Goal: Task Accomplishment & Management: Manage account settings

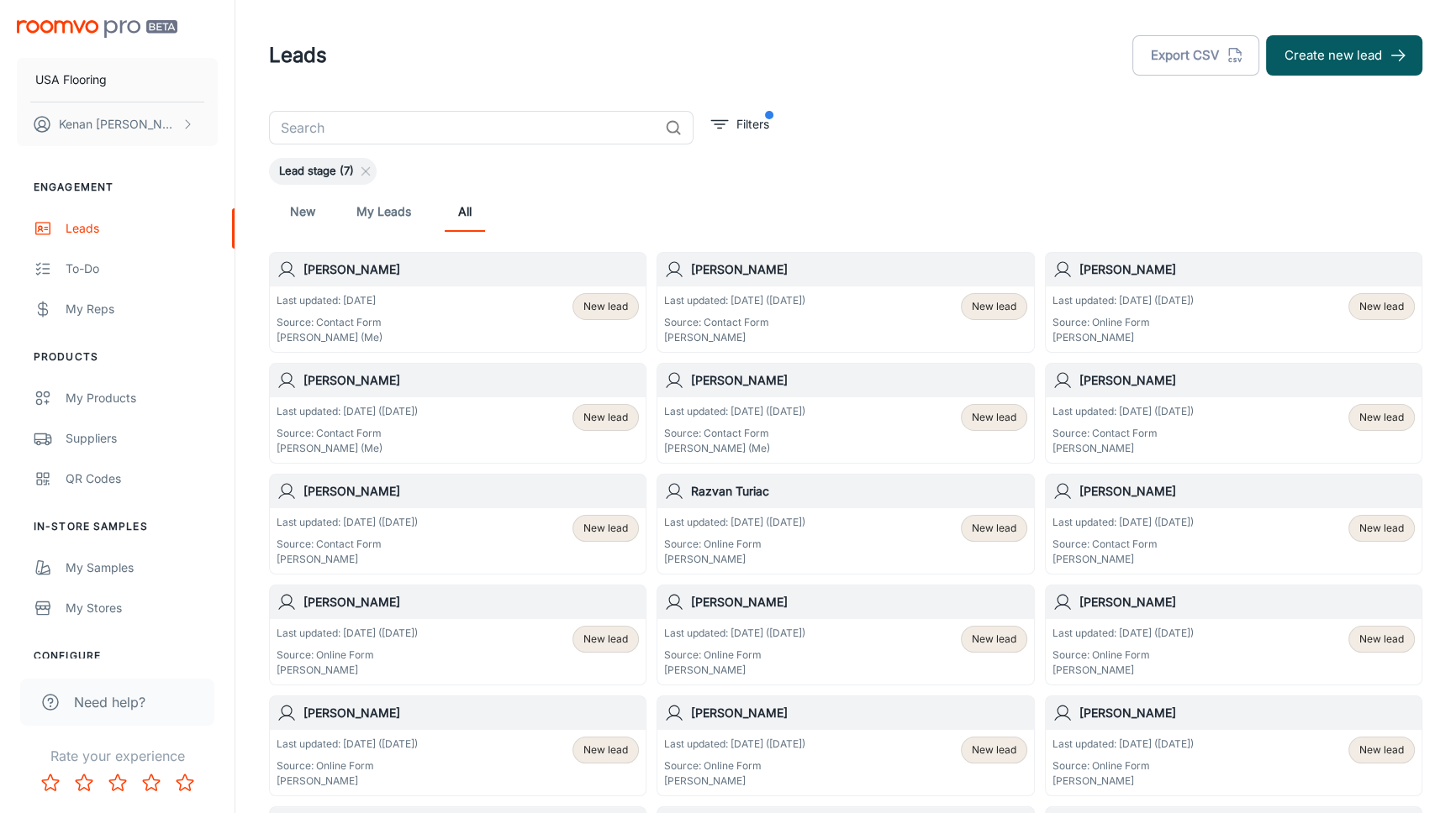
click at [714, 328] on p "Source: Contact Form" at bounding box center [735, 322] width 141 height 15
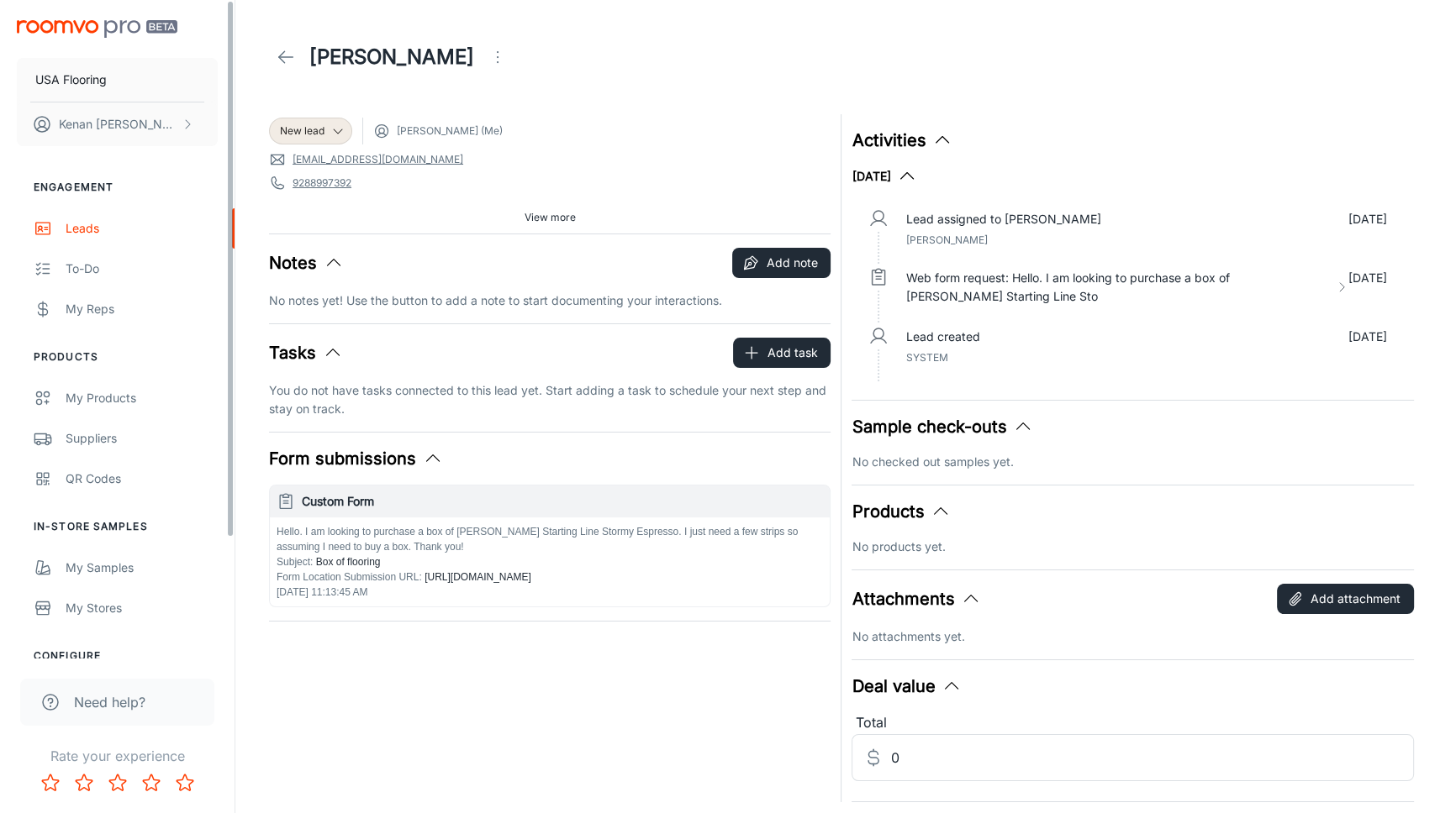
click at [62, 29] on img "scrollable content" at bounding box center [97, 29] width 161 height 18
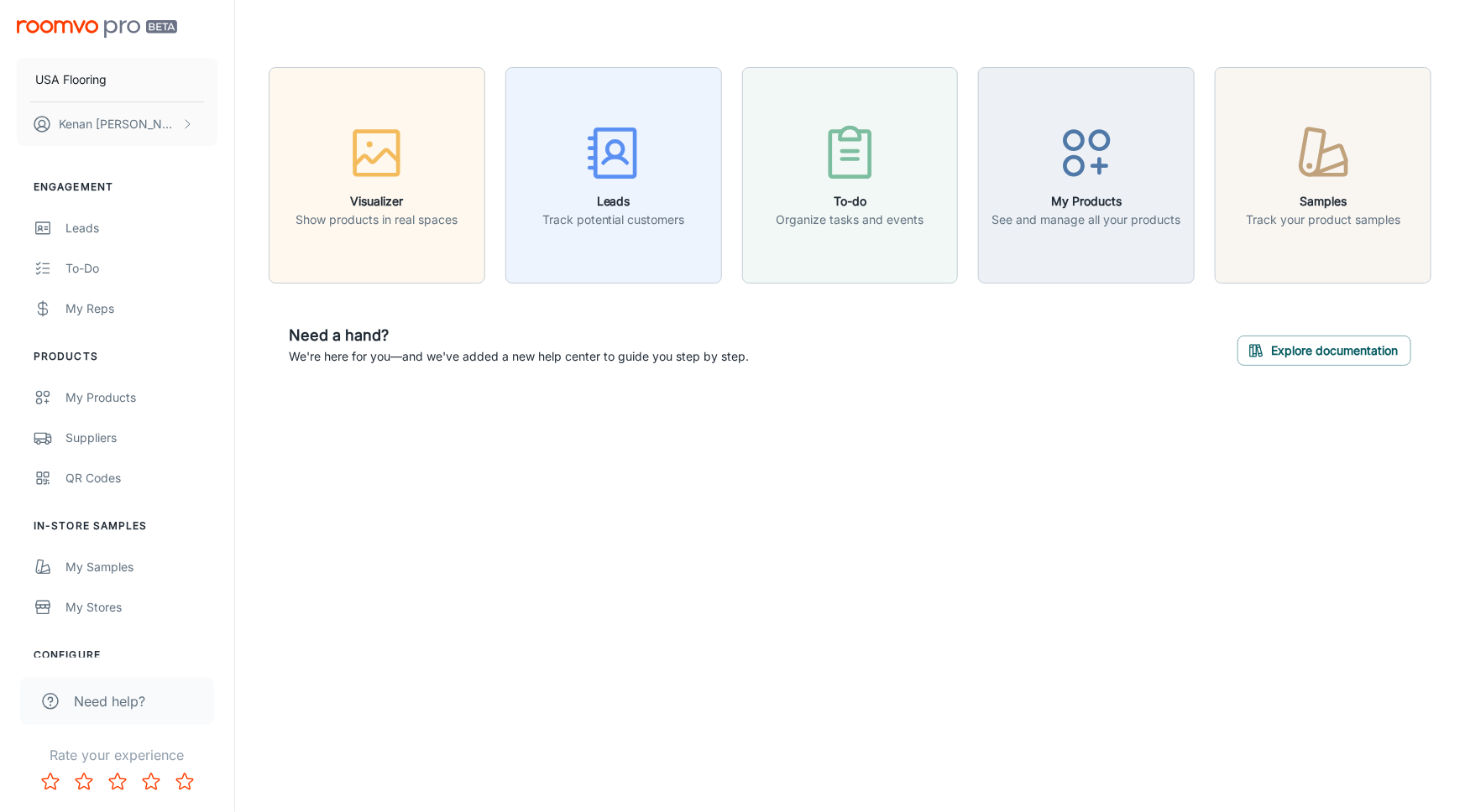
click at [445, 34] on header at bounding box center [851, 33] width 1203 height 68
click at [105, 219] on div "Leads" at bounding box center [141, 228] width 152 height 19
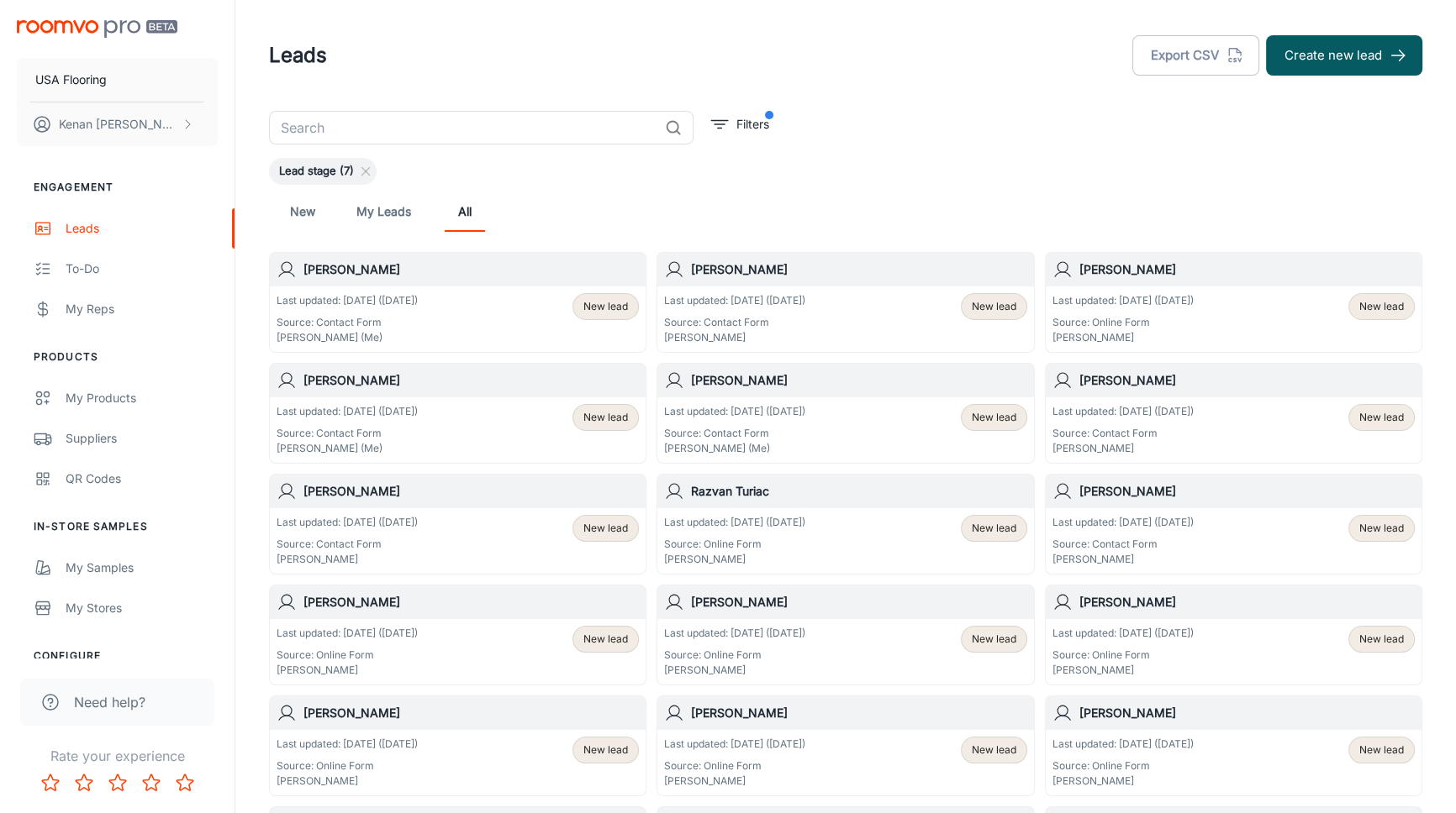
click at [706, 200] on div "New My Leads All" at bounding box center [846, 211] width 1126 height 40
click at [775, 197] on div "New My Leads All" at bounding box center [846, 211] width 1126 height 40
click at [507, 67] on div "Leads Export CSV Create new lead" at bounding box center [846, 55] width 1154 height 44
